Goal: Transaction & Acquisition: Purchase product/service

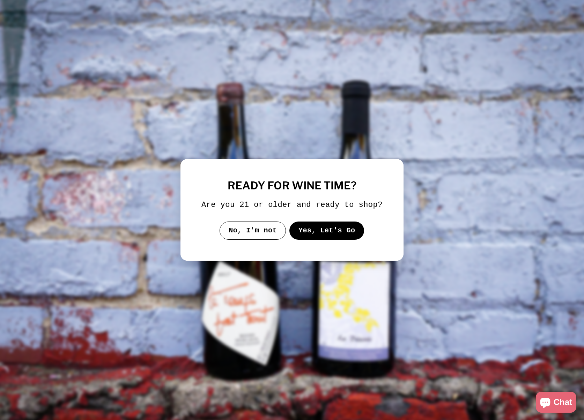
click at [302, 237] on button "Yes, Let's Go" at bounding box center [327, 230] width 75 height 18
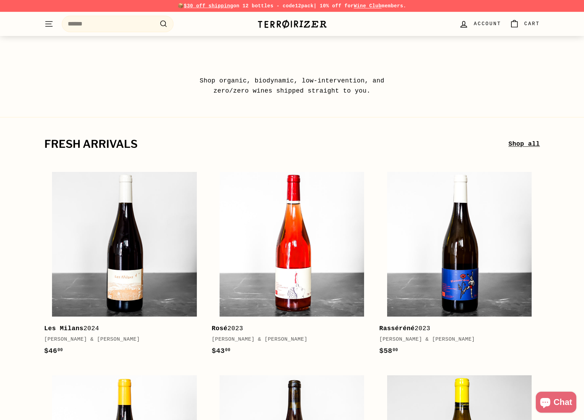
scroll to position [133, 0]
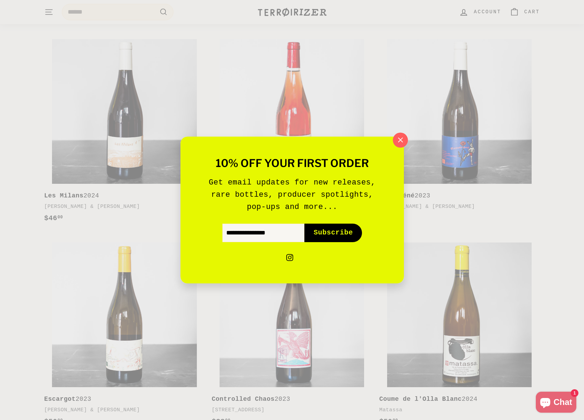
click at [401, 145] on icon "button" at bounding box center [400, 140] width 10 height 10
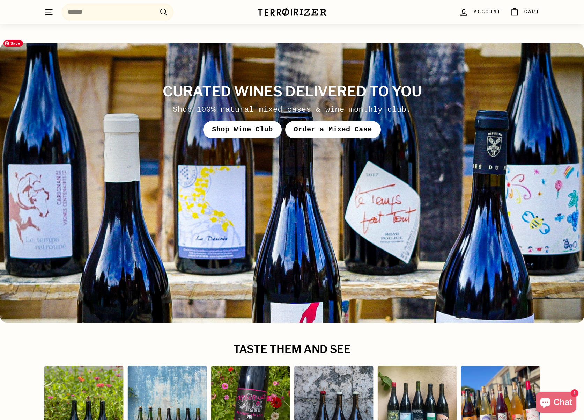
scroll to position [0, 0]
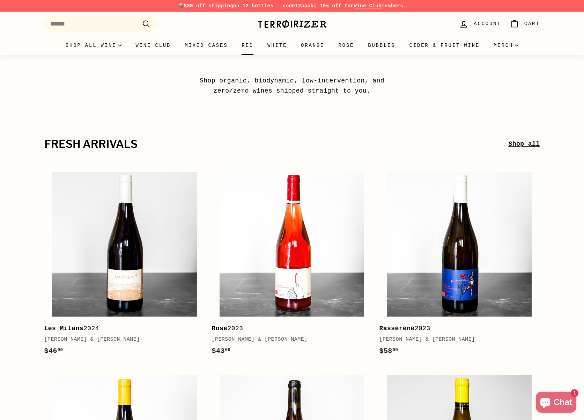
click at [250, 48] on link "Red" at bounding box center [248, 45] width 26 height 19
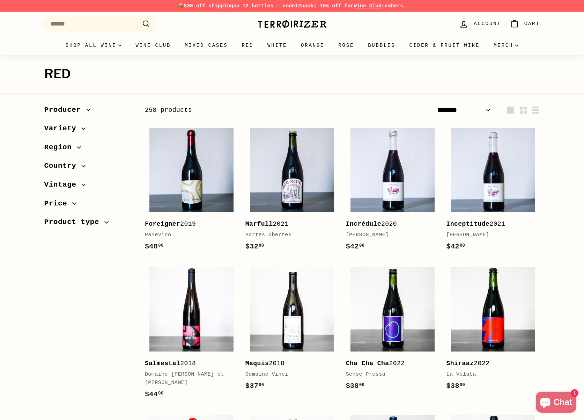
select select "******"
click at [77, 111] on span "Producer" at bounding box center [65, 110] width 42 height 12
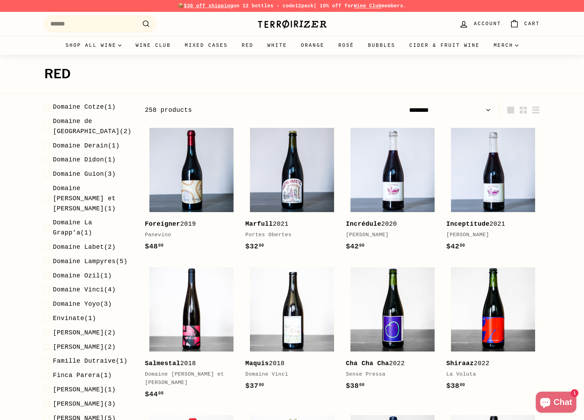
scroll to position [537, 0]
